Goal: Find specific page/section: Find specific page/section

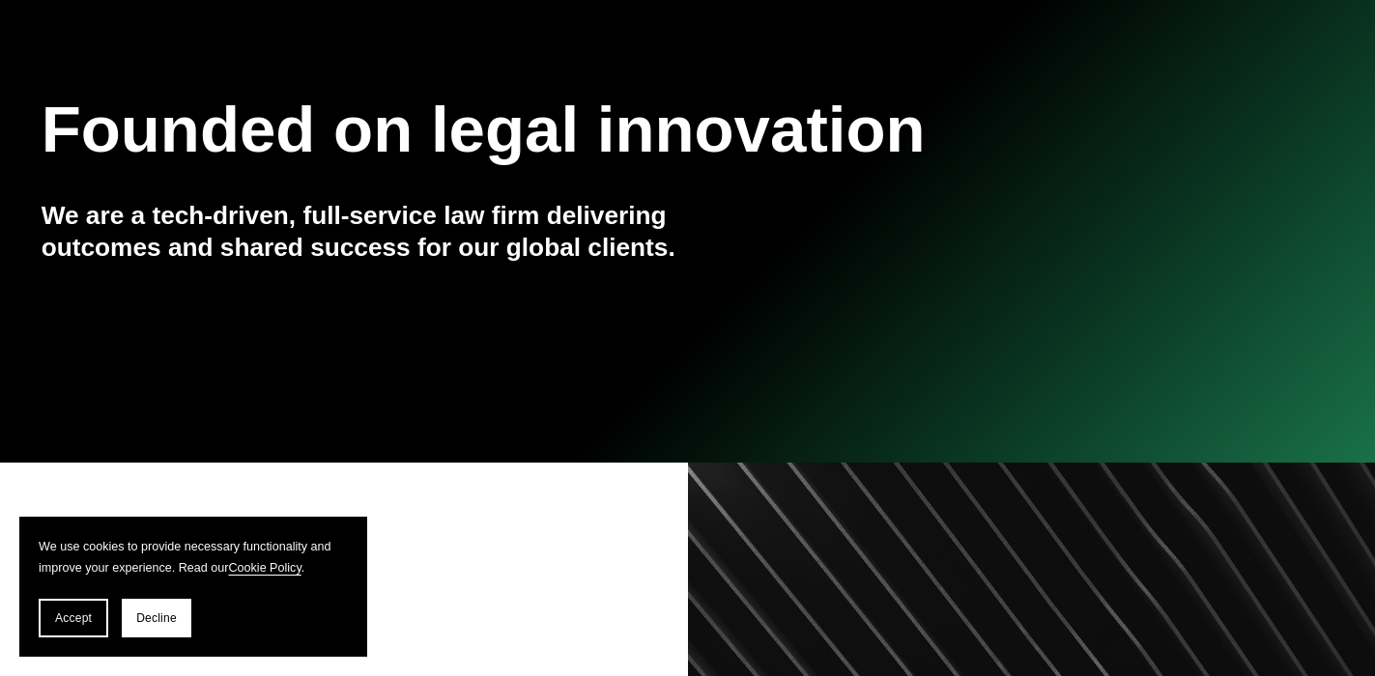
scroll to position [290, 0]
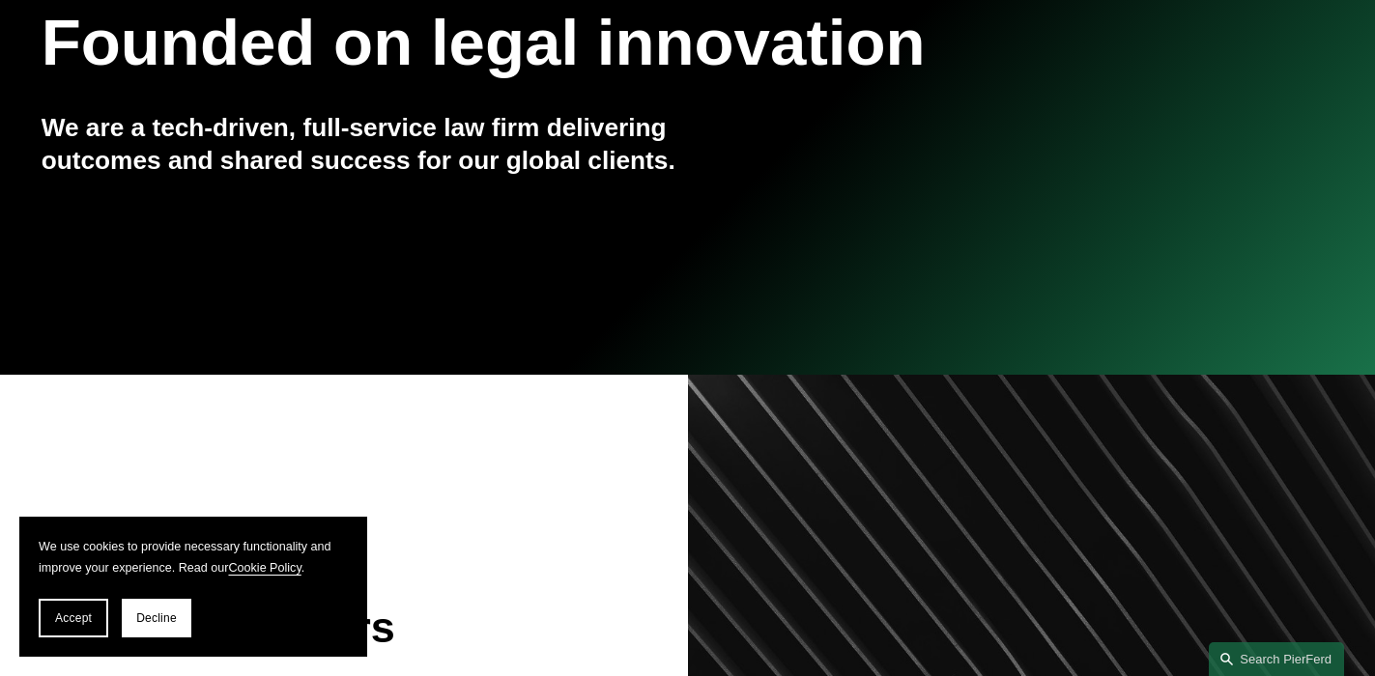
click at [69, 614] on span "Accept" at bounding box center [73, 618] width 37 height 14
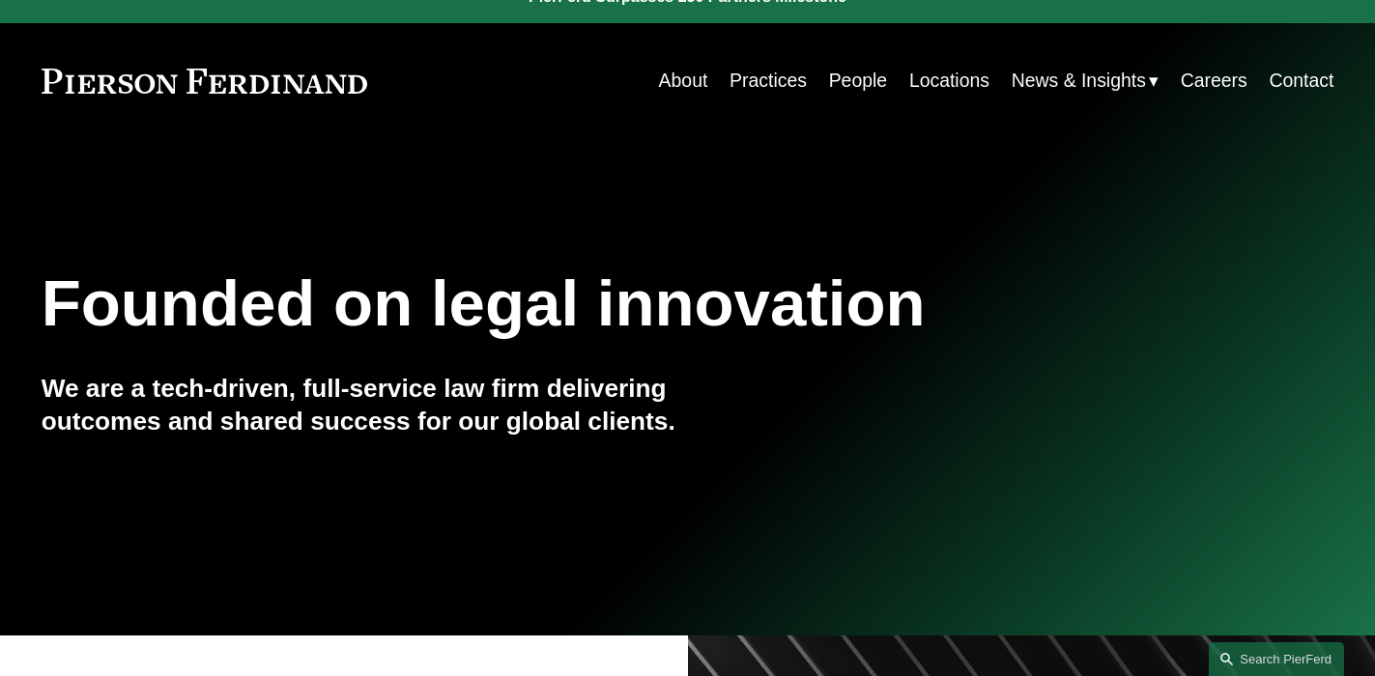
scroll to position [0, 0]
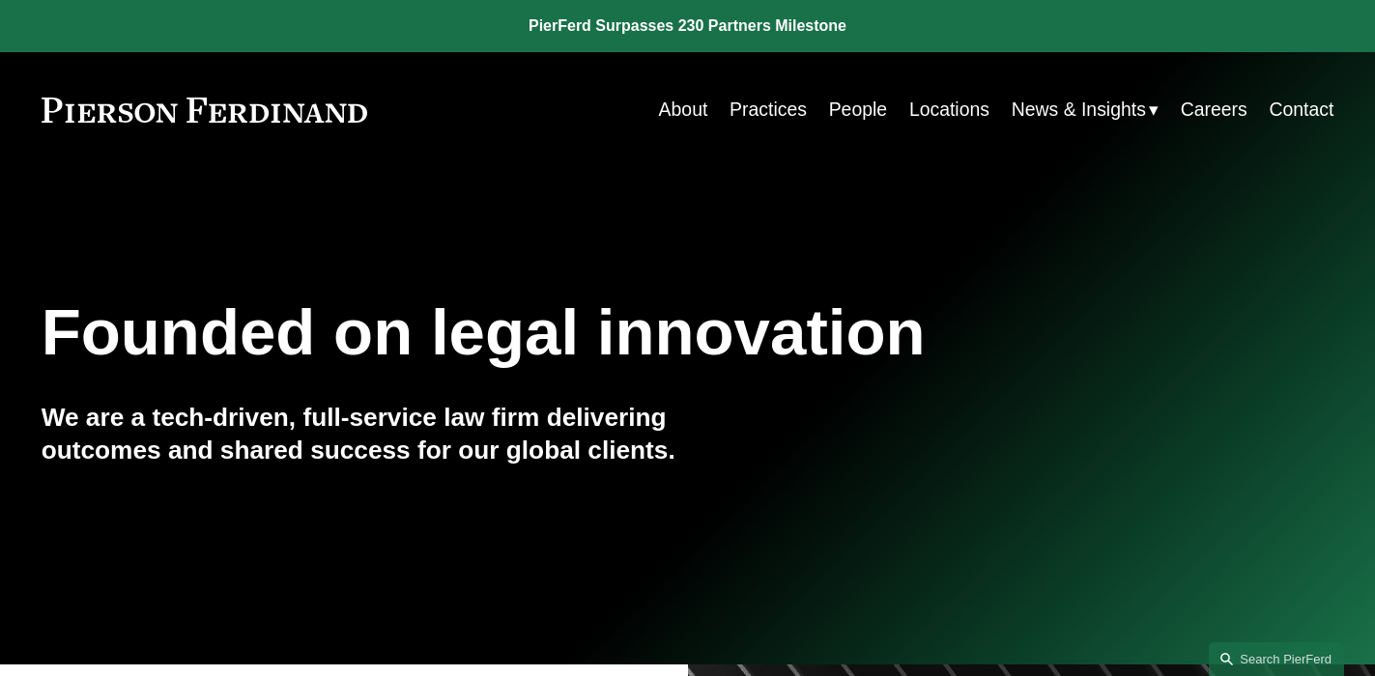
drag, startPoint x: 841, startPoint y: 109, endPoint x: 607, endPoint y: 186, distance: 247.1
click at [841, 109] on link "People" at bounding box center [858, 110] width 58 height 38
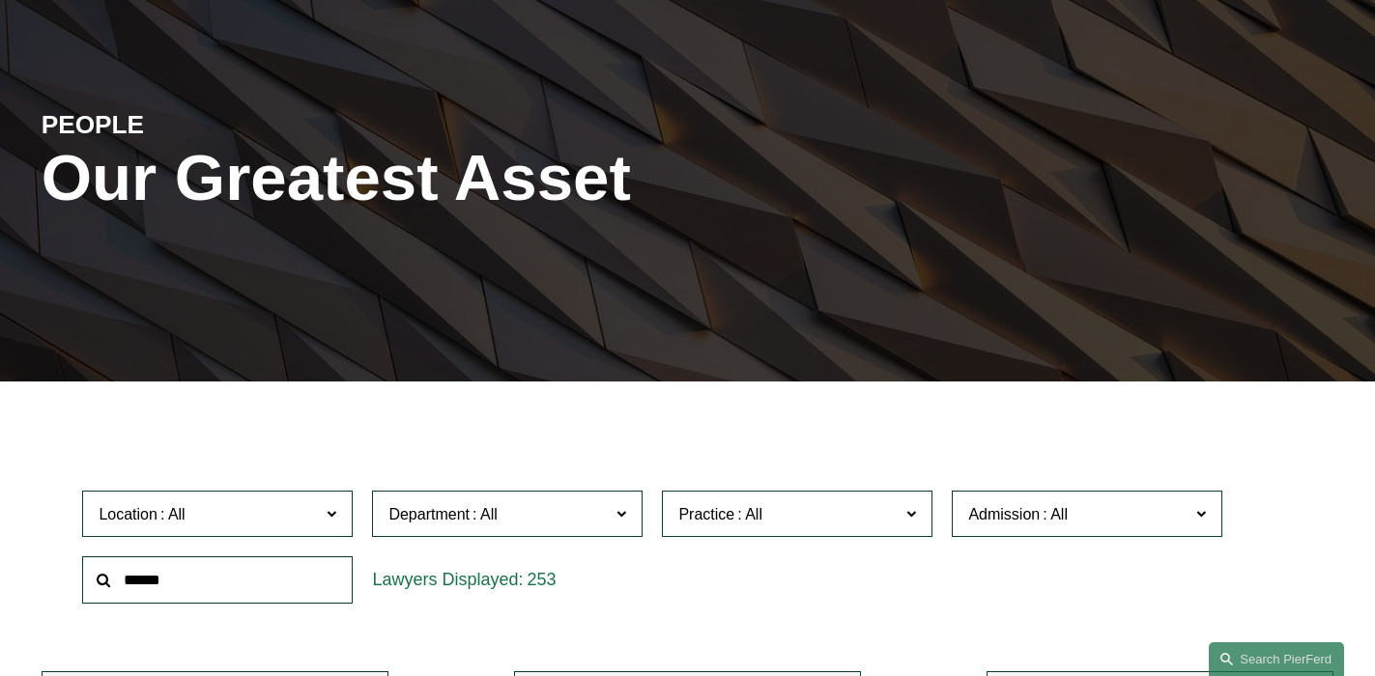
scroll to position [193, 0]
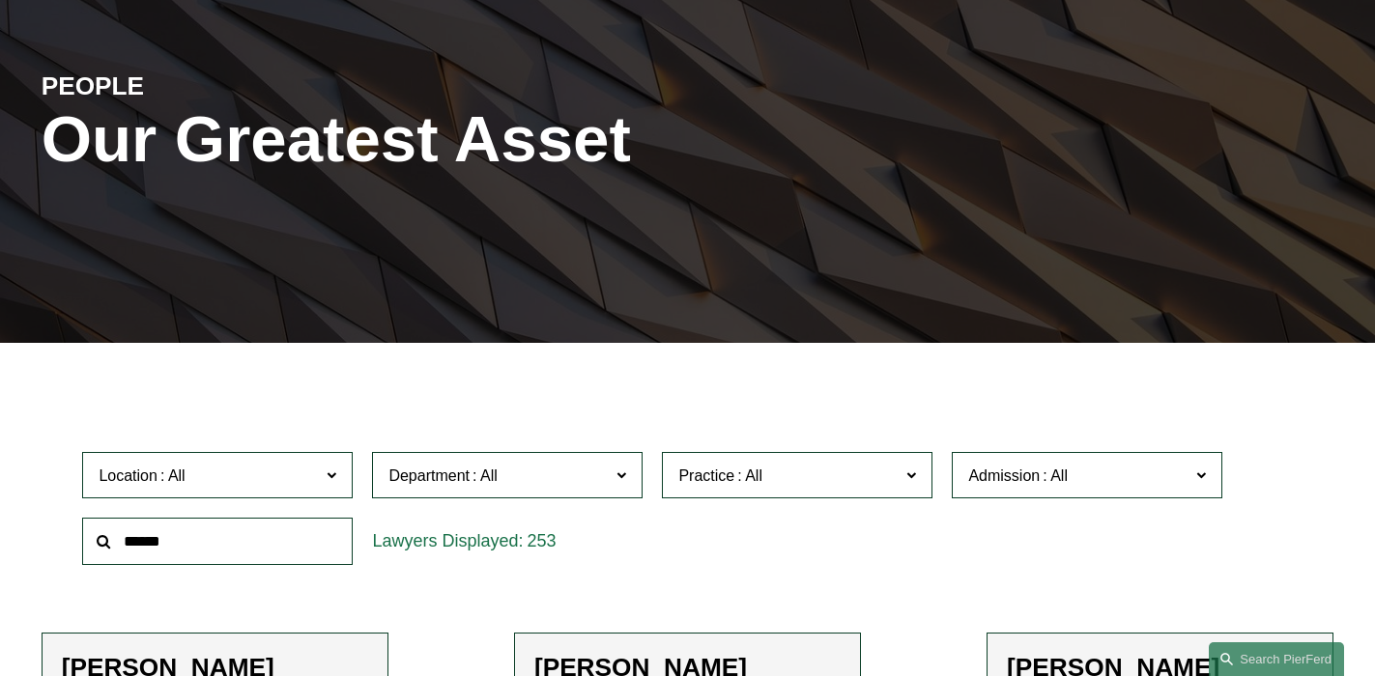
click at [202, 545] on input "text" at bounding box center [217, 541] width 270 height 47
paste input "**********"
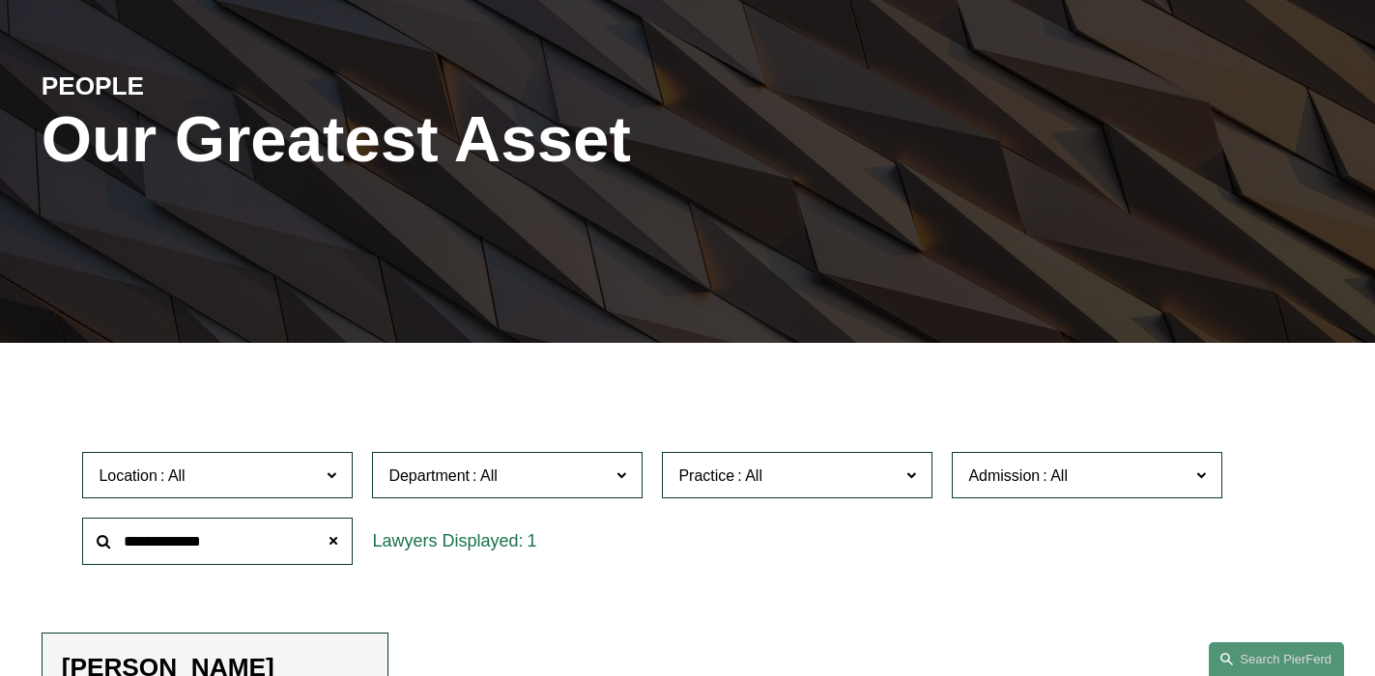
scroll to position [483, 0]
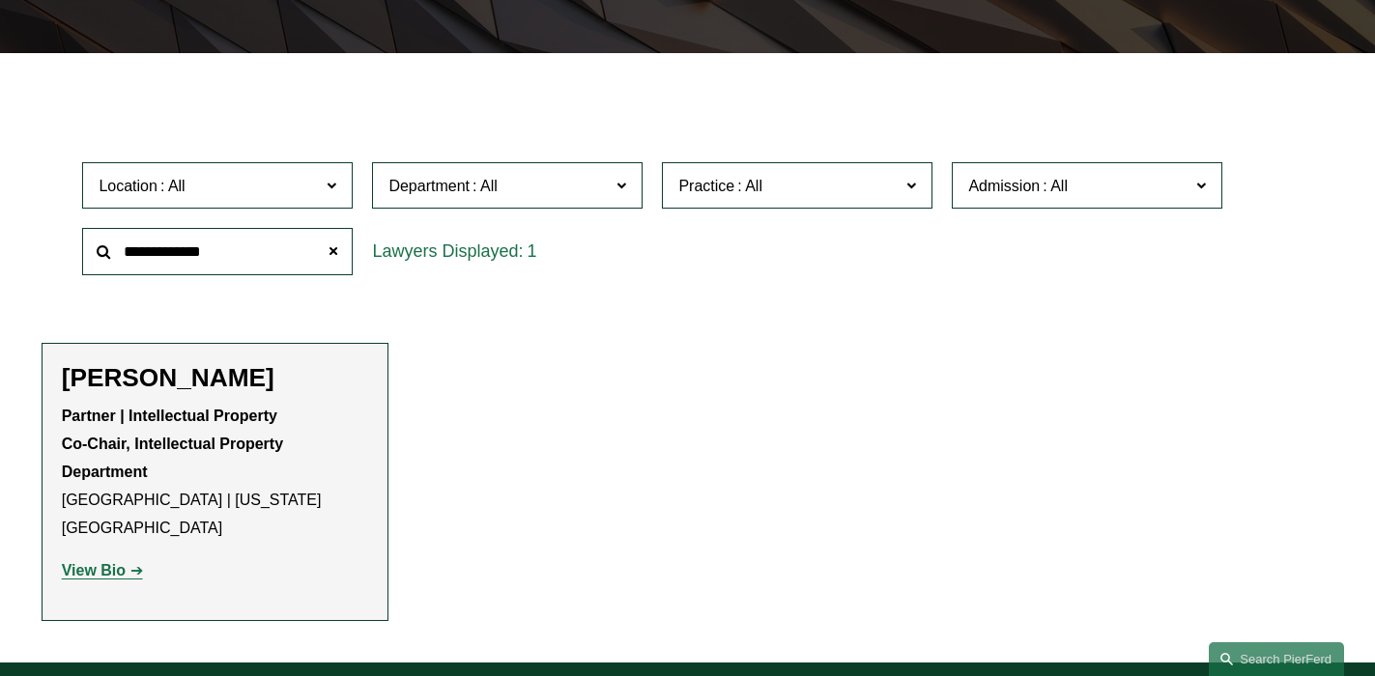
type input "**********"
click at [101, 562] on strong "View Bio" at bounding box center [94, 570] width 64 height 16
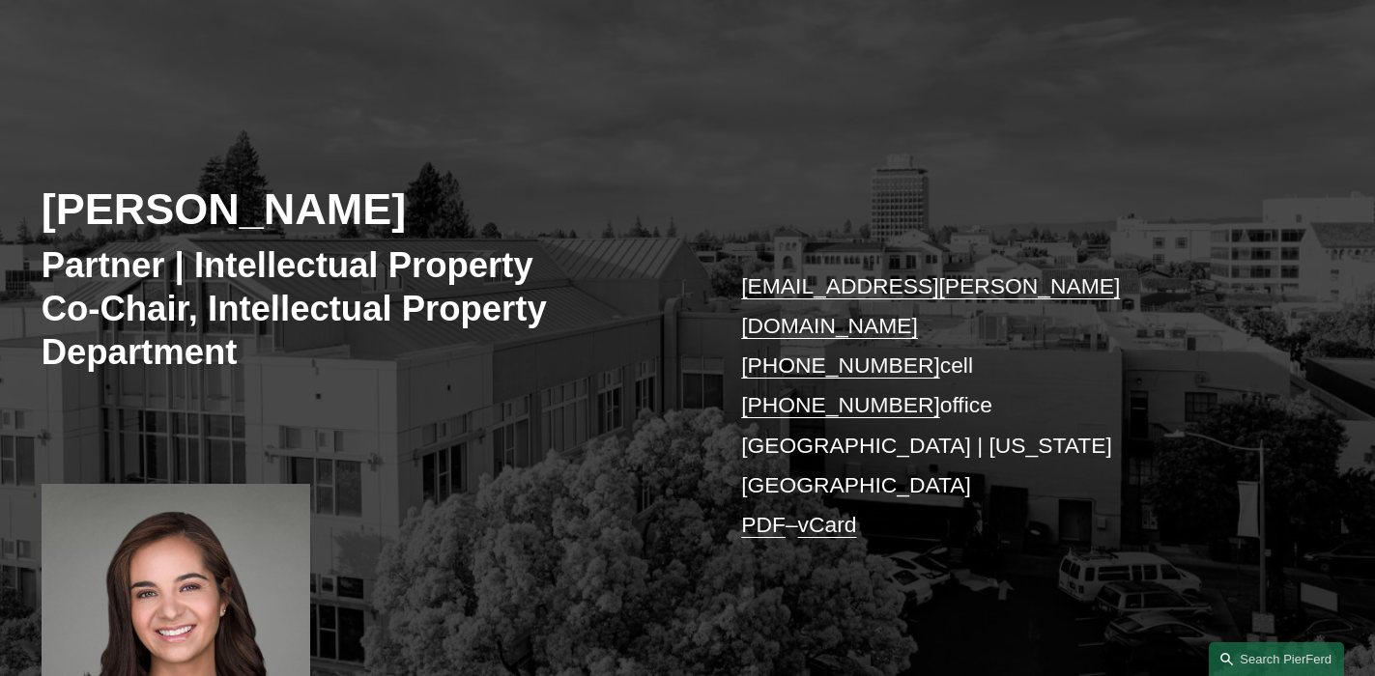
scroll to position [123, 0]
